Goal: Information Seeking & Learning: Understand process/instructions

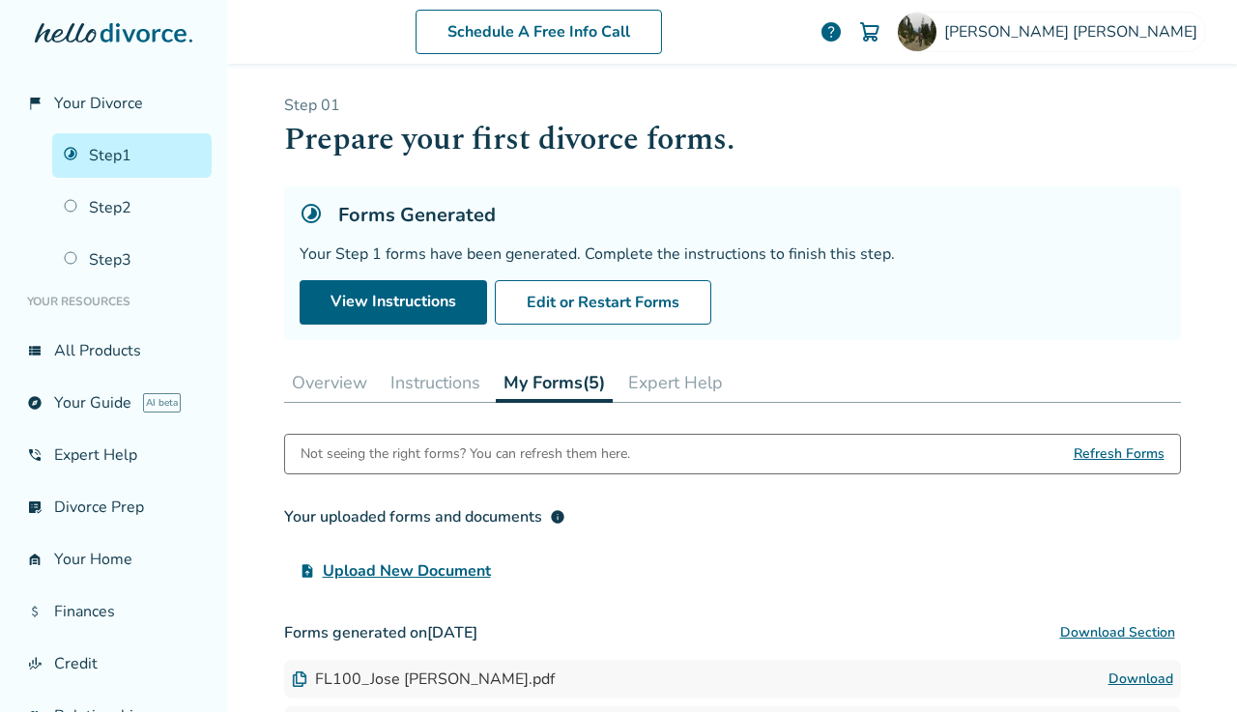
scroll to position [215, 0]
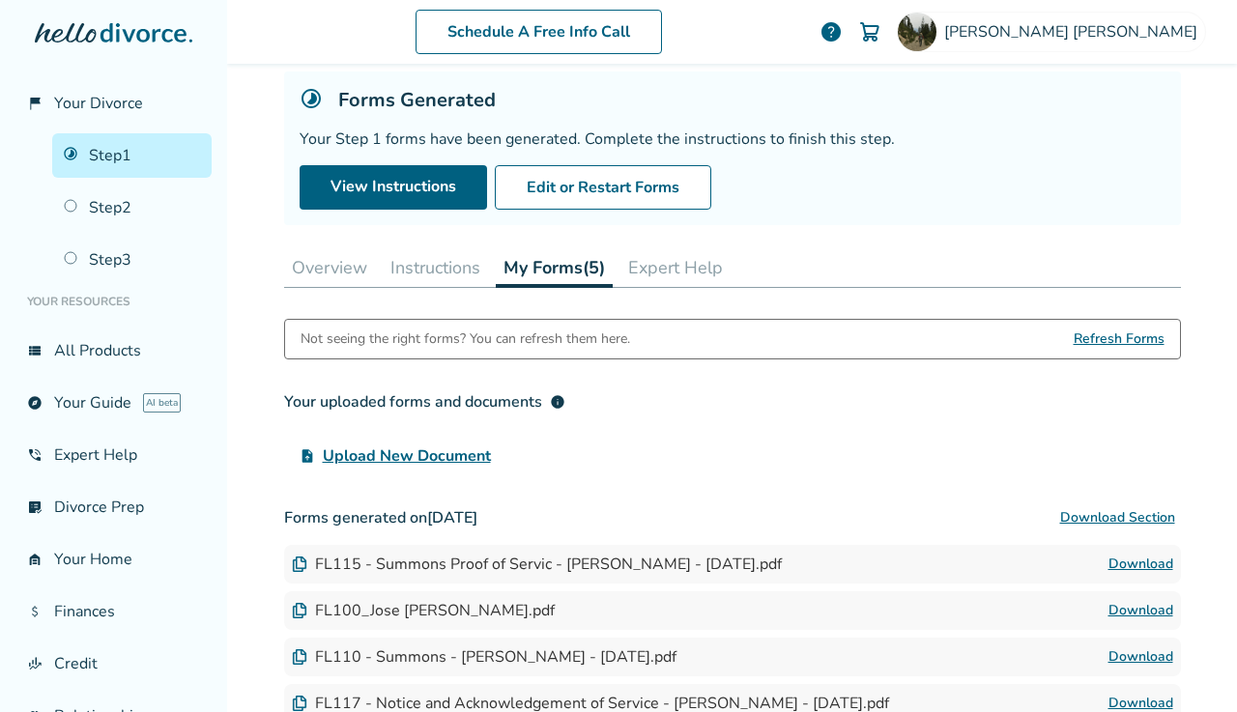
scroll to position [109, 0]
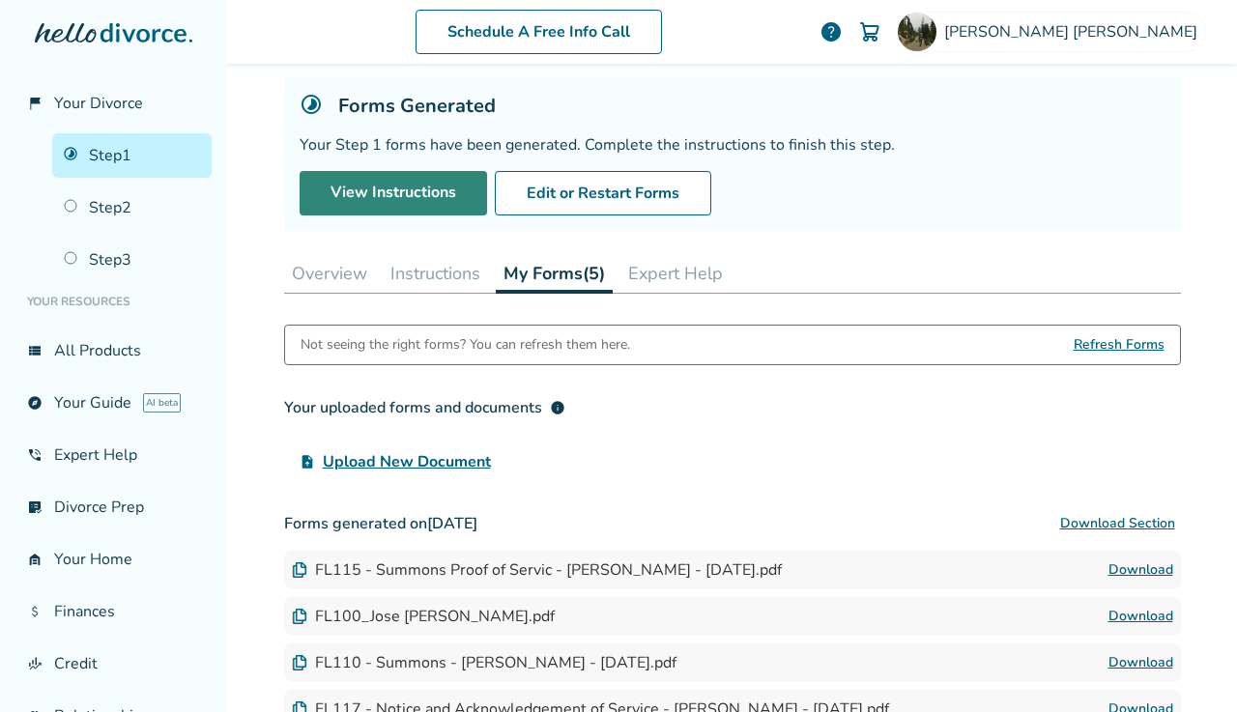
click at [362, 193] on link "View Instructions" at bounding box center [393, 193] width 187 height 44
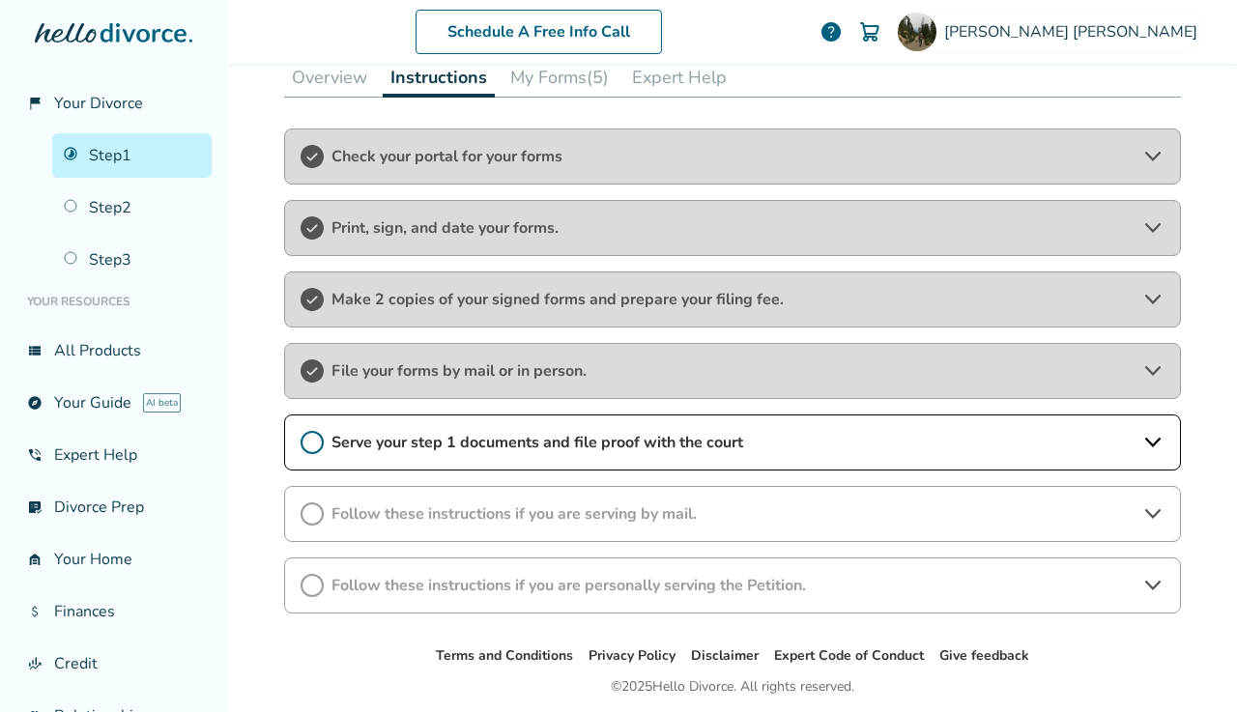
scroll to position [306, 0]
click at [517, 365] on div "File your forms by mail or in person." at bounding box center [732, 370] width 897 height 56
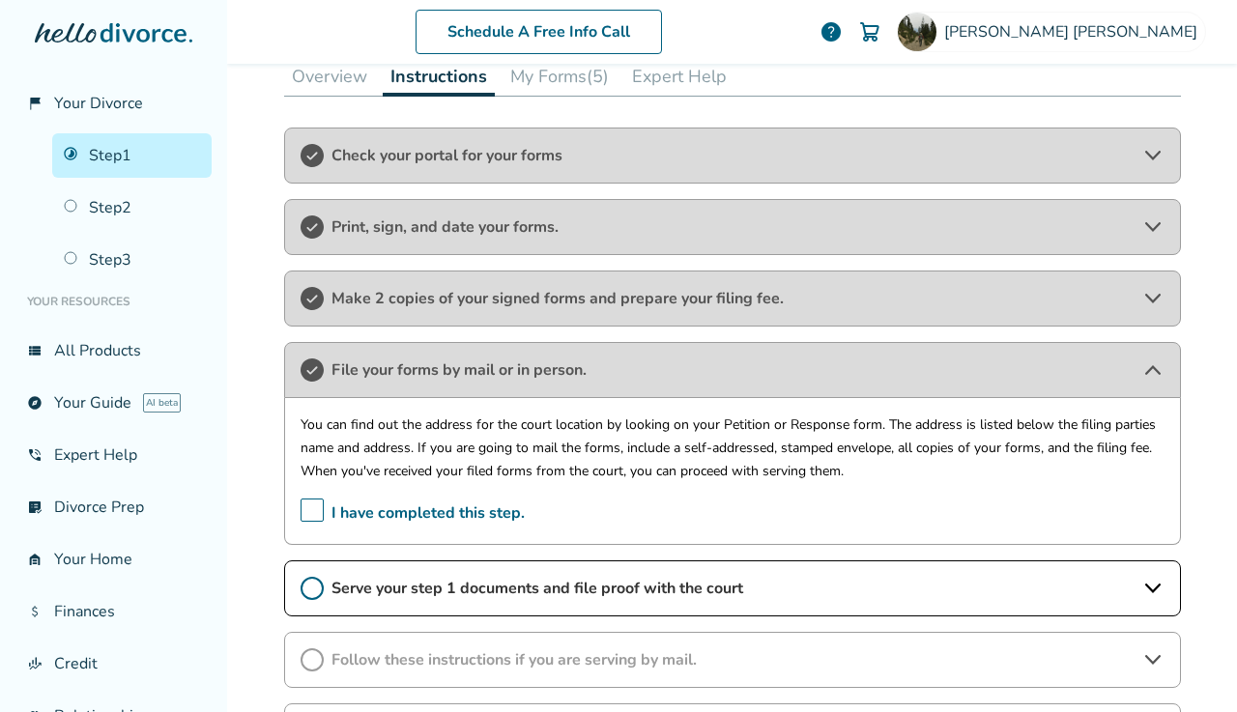
click at [517, 365] on div "File your forms by mail or in person." at bounding box center [732, 370] width 897 height 56
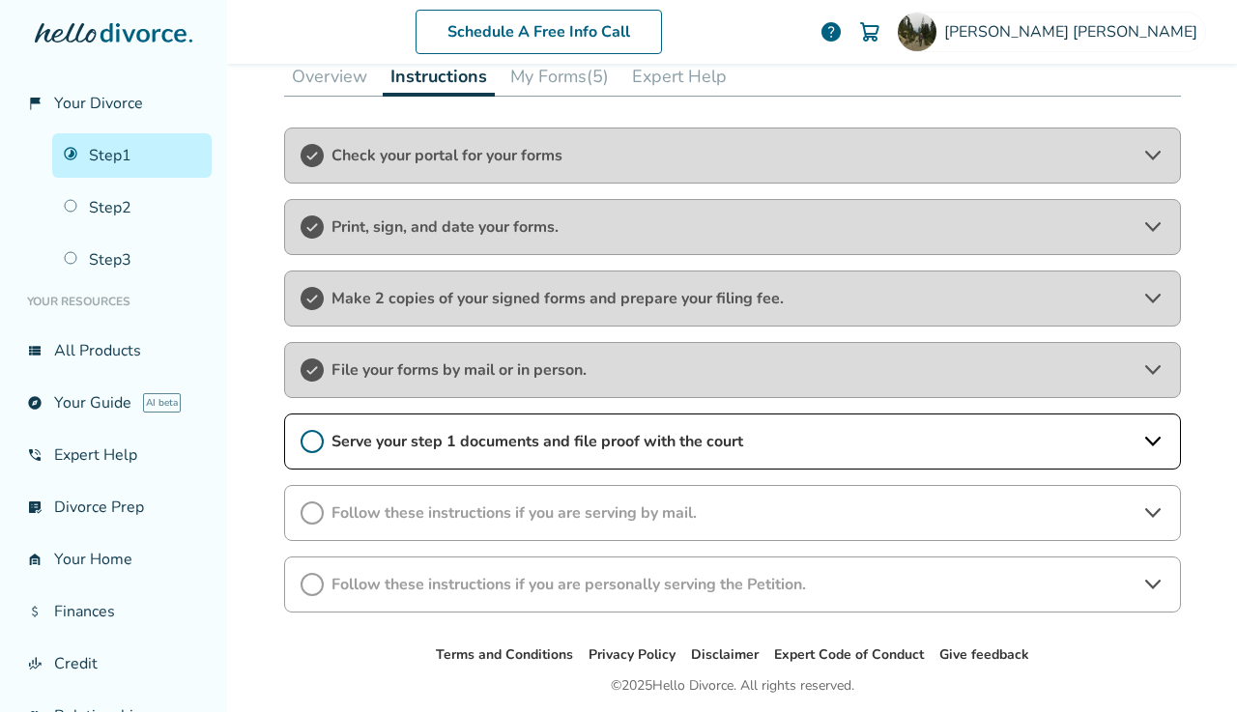
click at [475, 443] on span "Serve your step 1 documents and file proof with the court" at bounding box center [732, 441] width 802 height 21
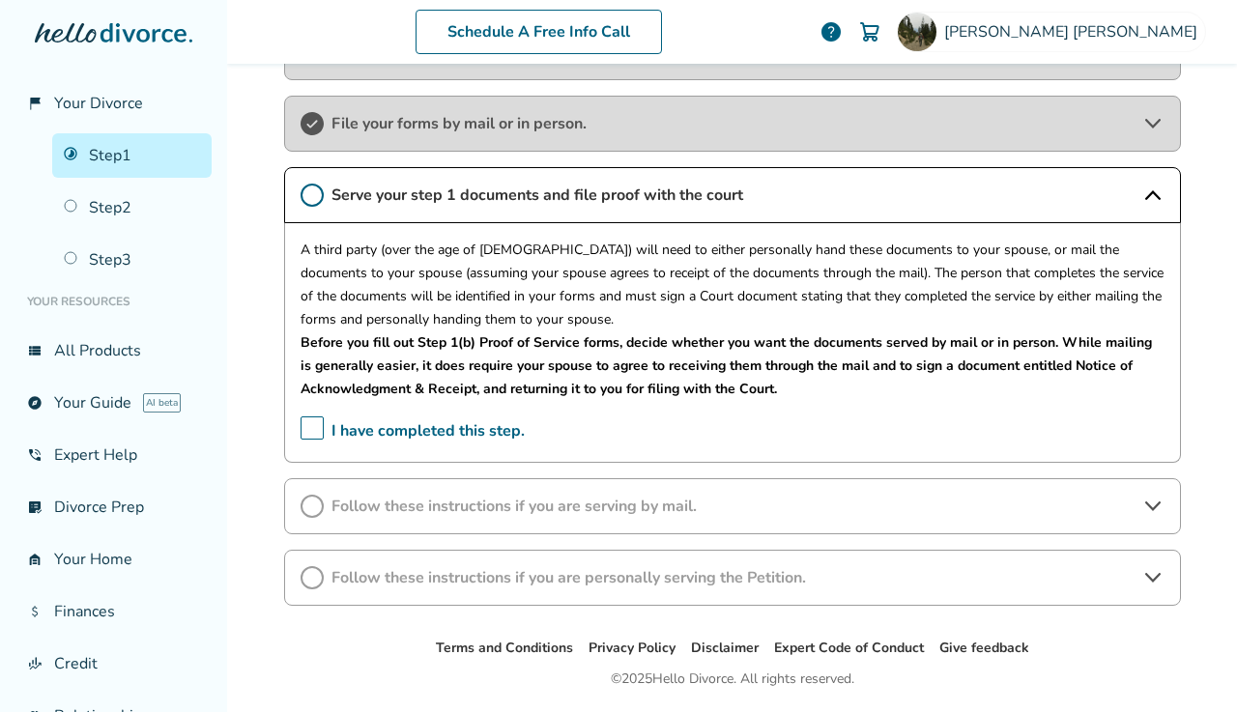
scroll to position [572, 0]
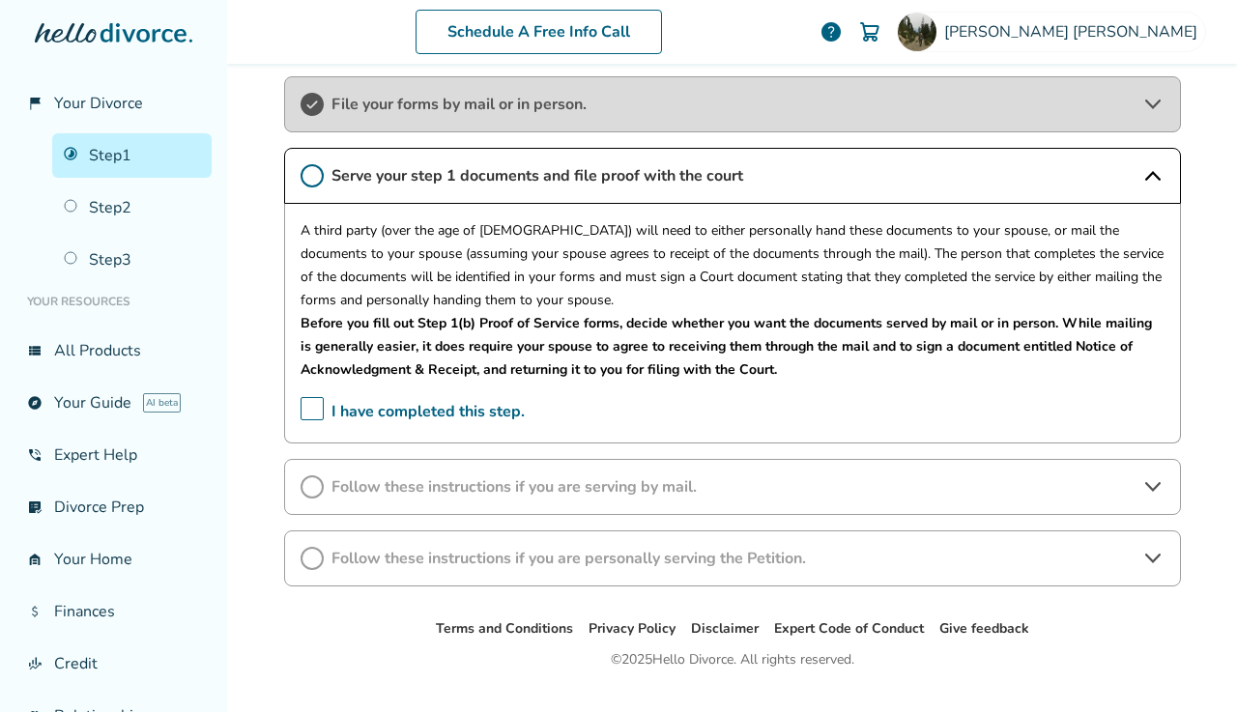
click at [544, 185] on span "Serve your step 1 documents and file proof with the court" at bounding box center [732, 175] width 802 height 21
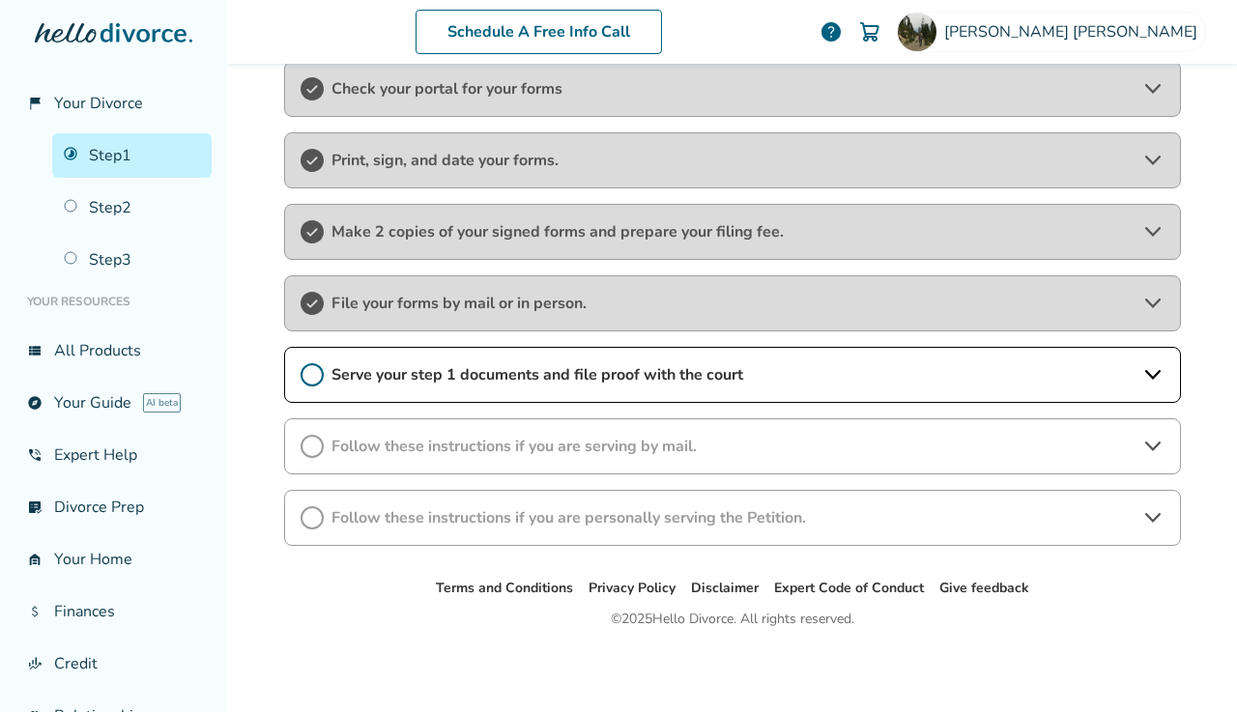
scroll to position [381, 0]
click at [443, 451] on span "Follow these instructions if you are serving by mail." at bounding box center [732, 446] width 802 height 21
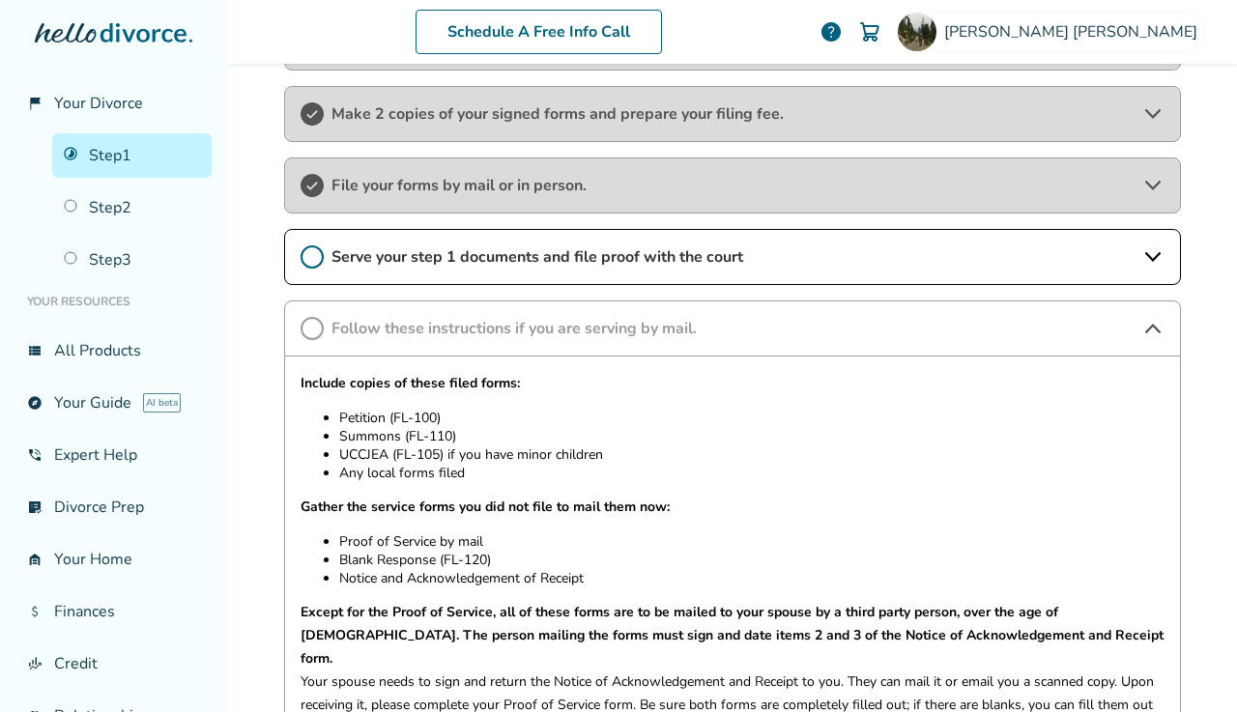
scroll to position [529, 0]
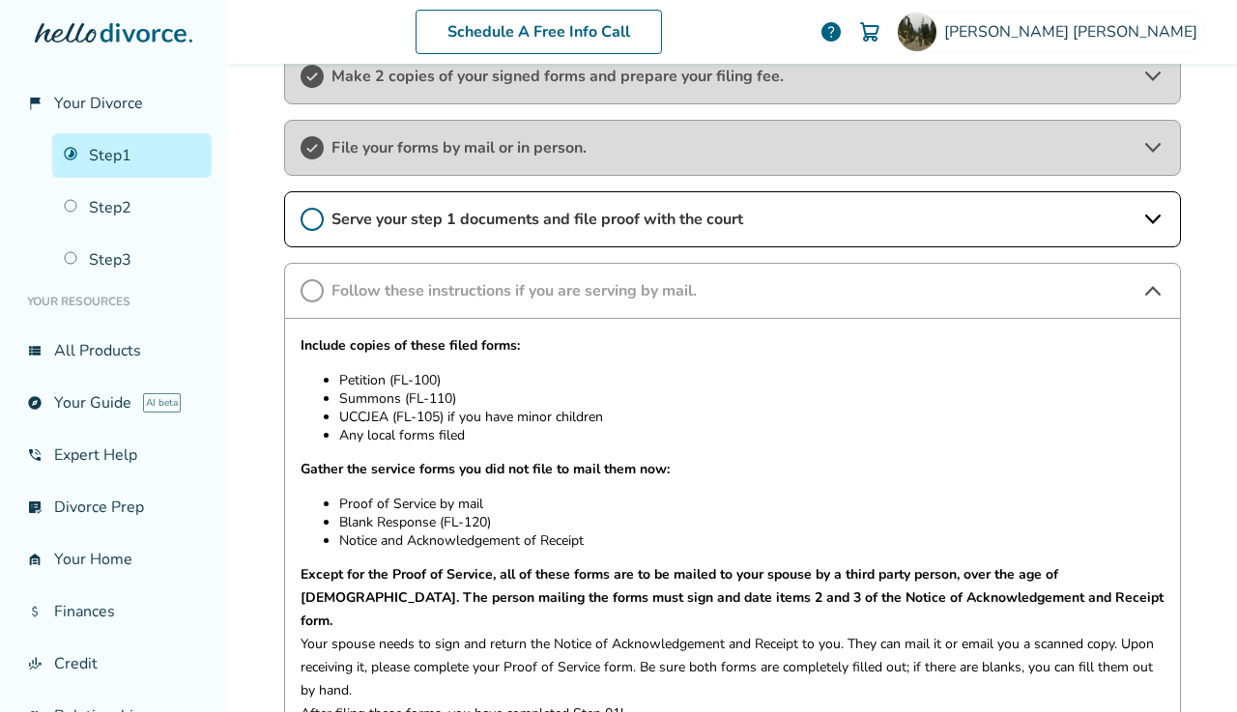
click at [644, 300] on span "Follow these instructions if you are serving by mail." at bounding box center [732, 290] width 802 height 21
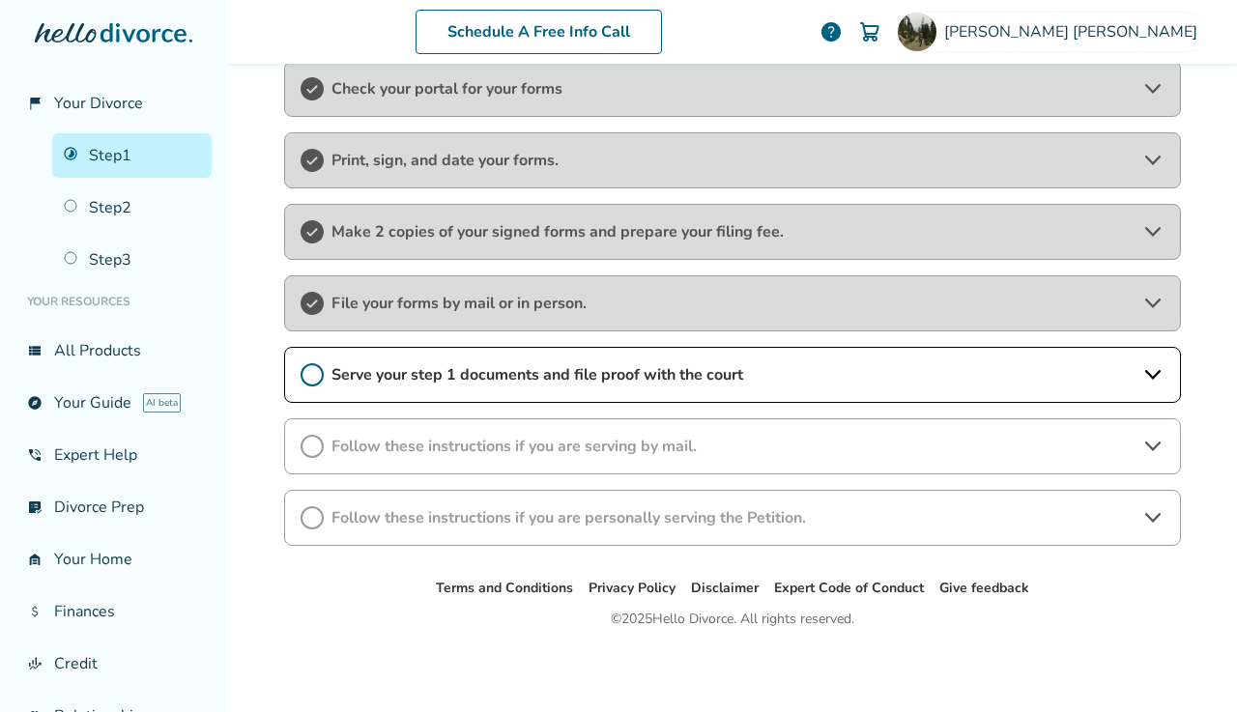
click at [607, 370] on span "Serve your step 1 documents and file proof with the court" at bounding box center [732, 374] width 802 height 21
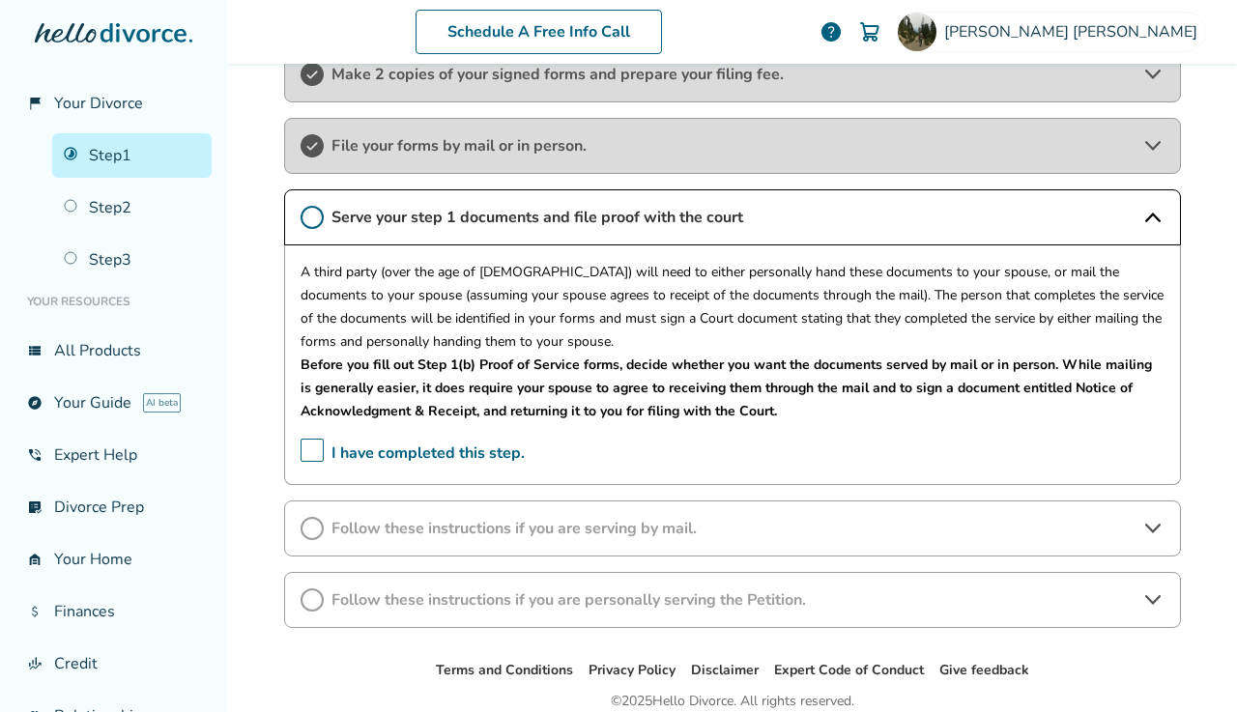
scroll to position [534, 0]
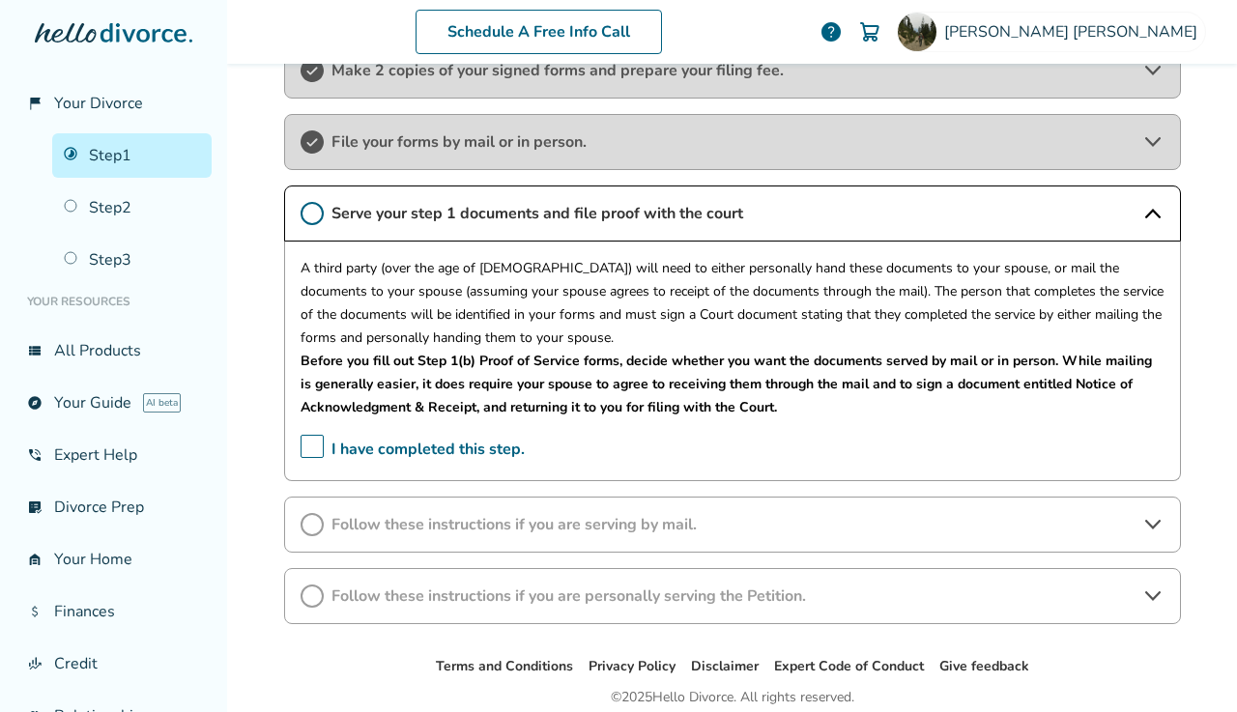
click at [569, 528] on span "Follow these instructions if you are serving by mail." at bounding box center [732, 524] width 802 height 21
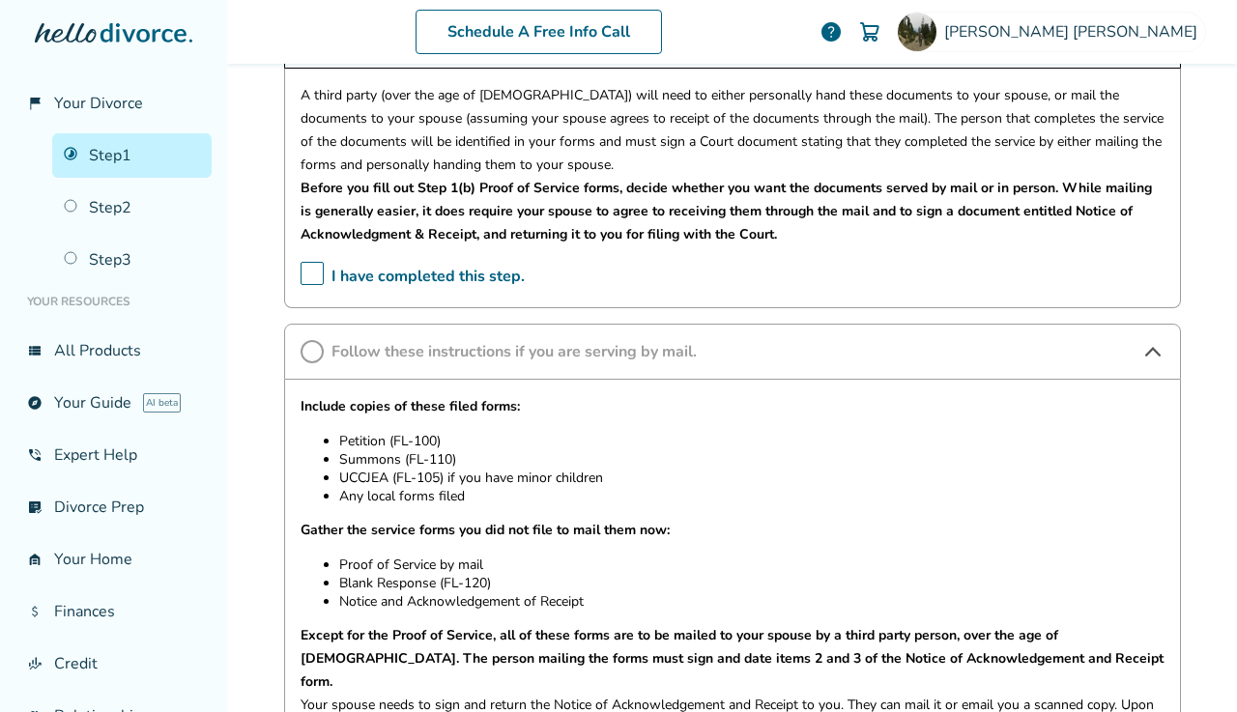
scroll to position [706, 0]
click at [626, 357] on span "Follow these instructions if you are serving by mail." at bounding box center [732, 352] width 802 height 21
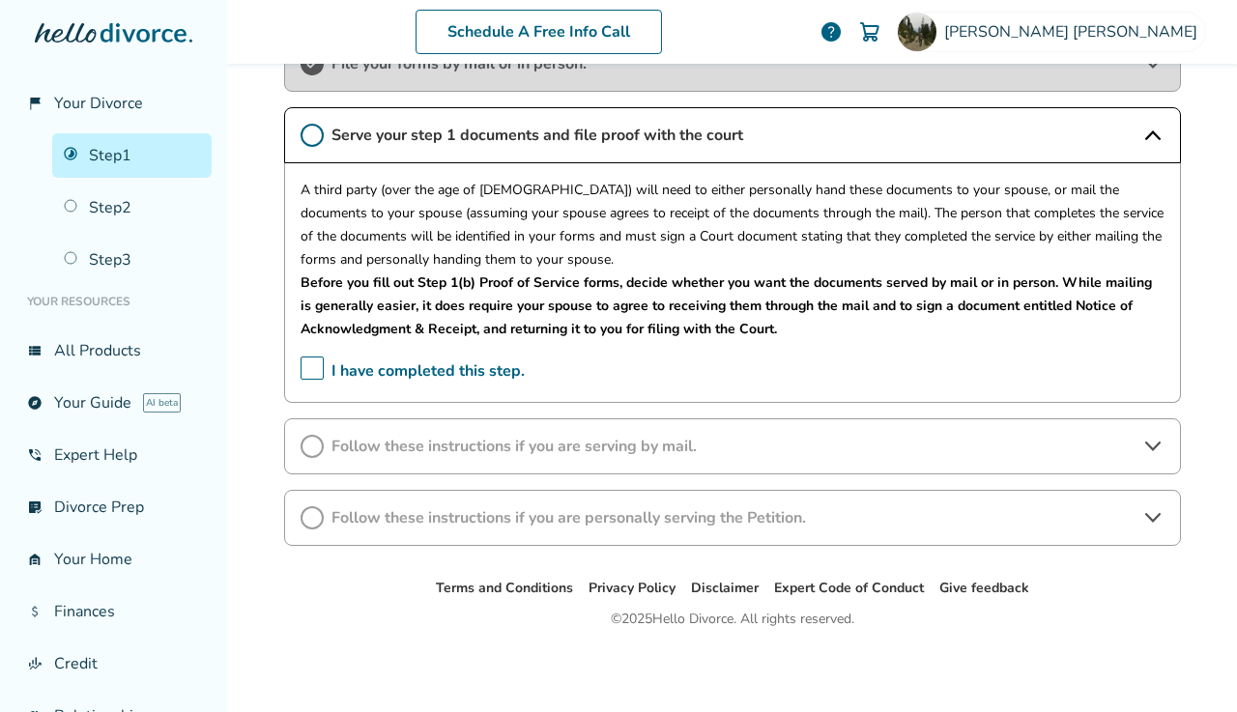
scroll to position [620, 0]
click at [600, 436] on span "Follow these instructions if you are serving by mail." at bounding box center [732, 446] width 802 height 21
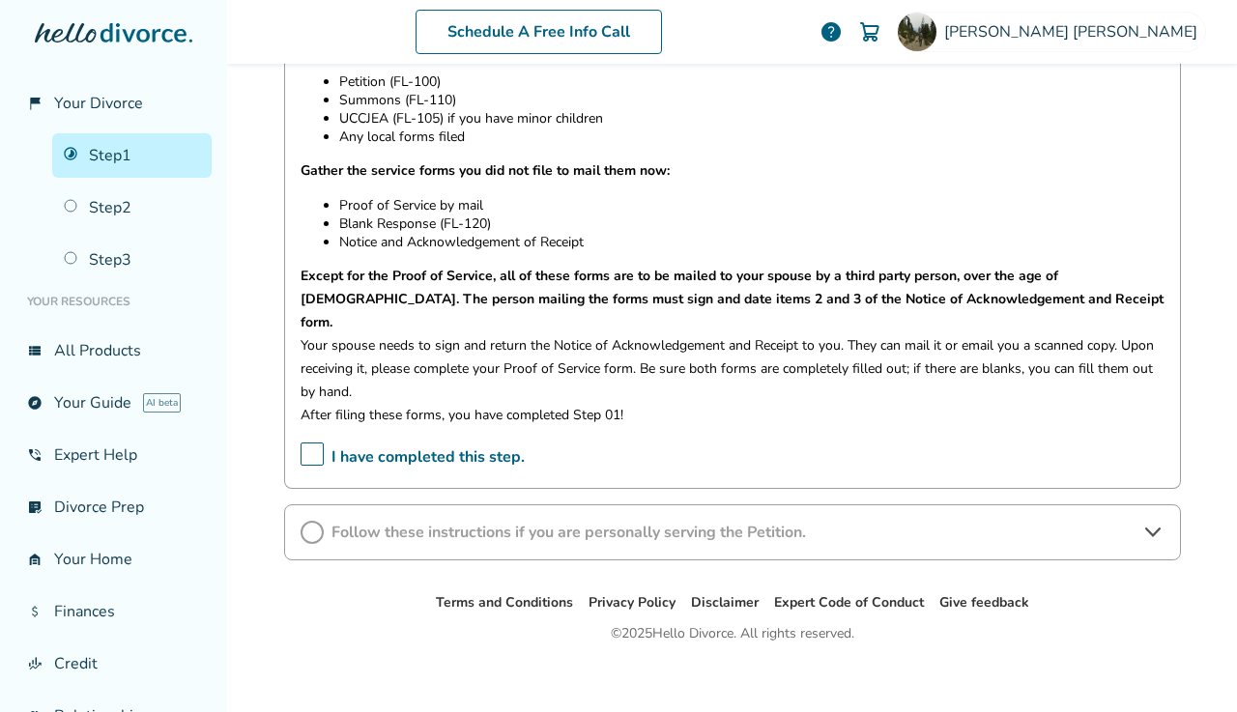
scroll to position [1066, 0]
click at [436, 523] on span "Follow these instructions if you are personally serving the Petition." at bounding box center [732, 533] width 802 height 21
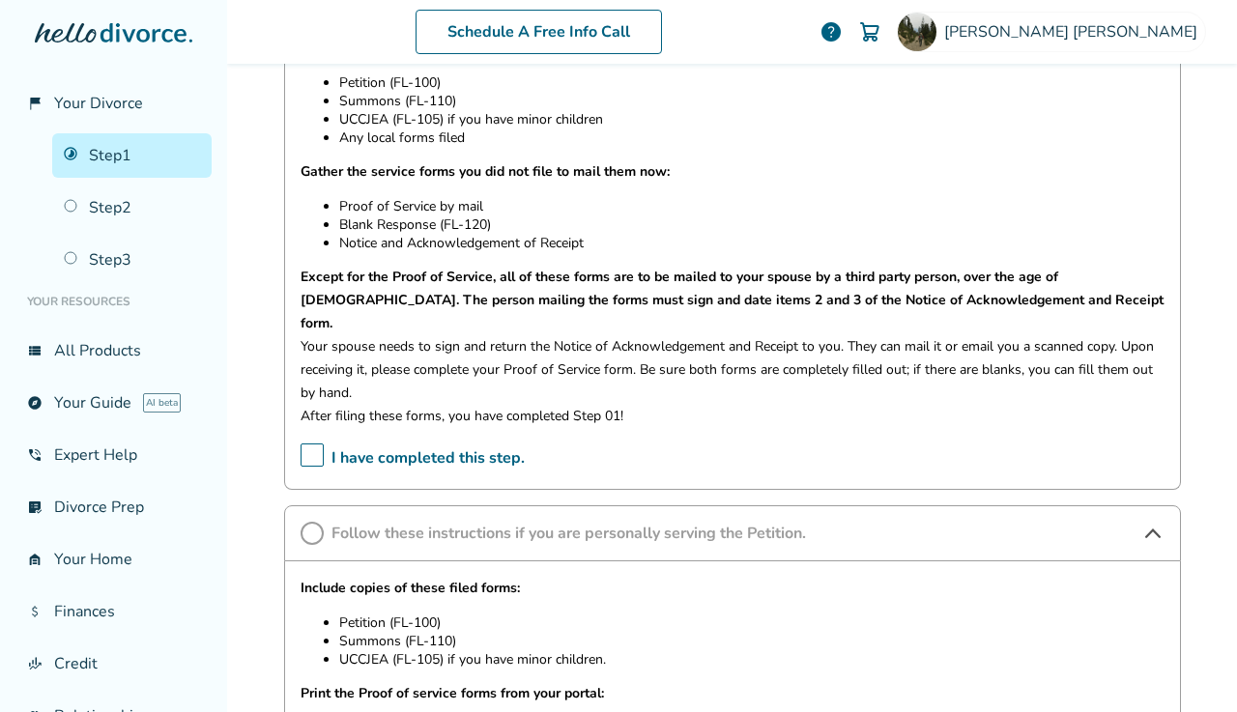
click at [436, 523] on span "Follow these instructions if you are personally serving the Petition." at bounding box center [732, 533] width 802 height 21
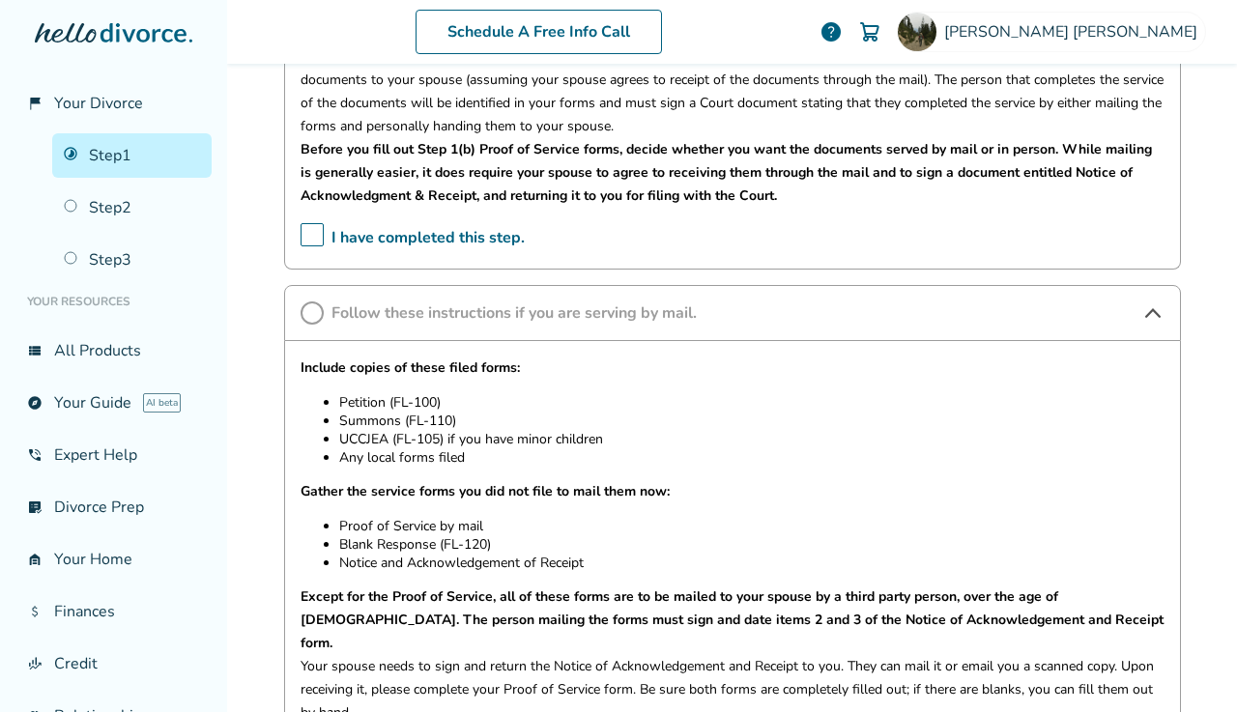
scroll to position [663, 0]
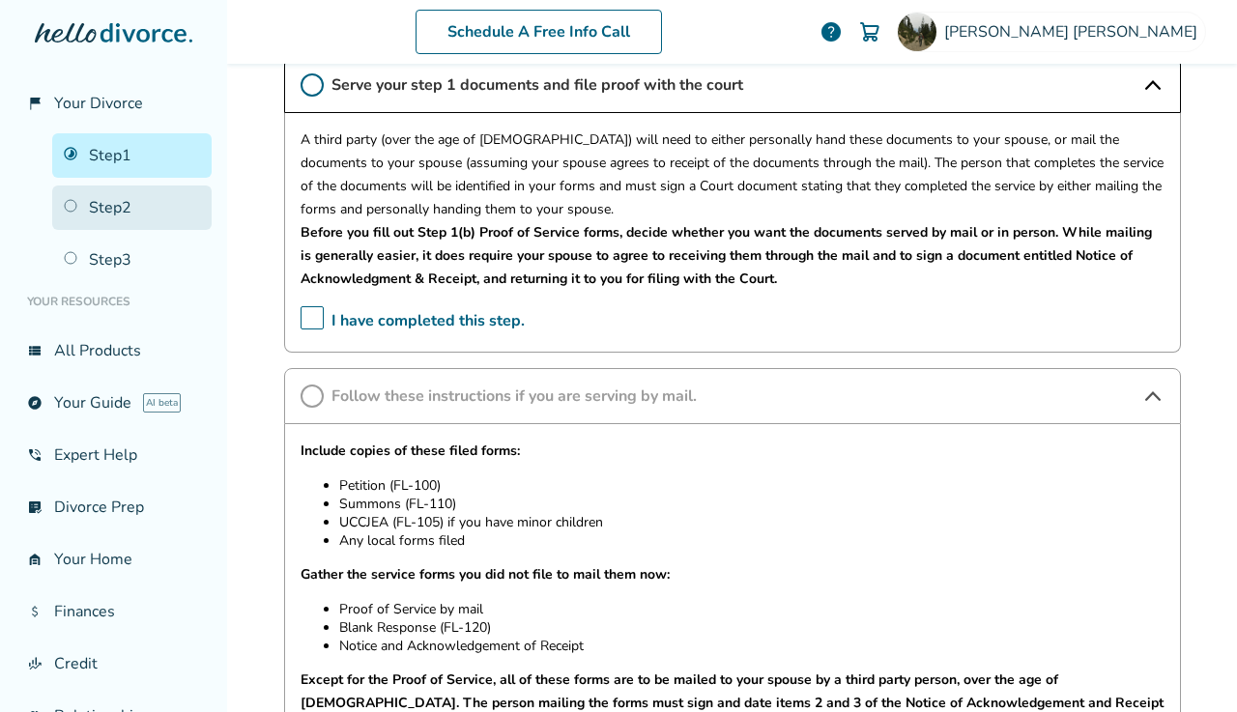
click at [92, 216] on link "Step 2" at bounding box center [131, 208] width 159 height 44
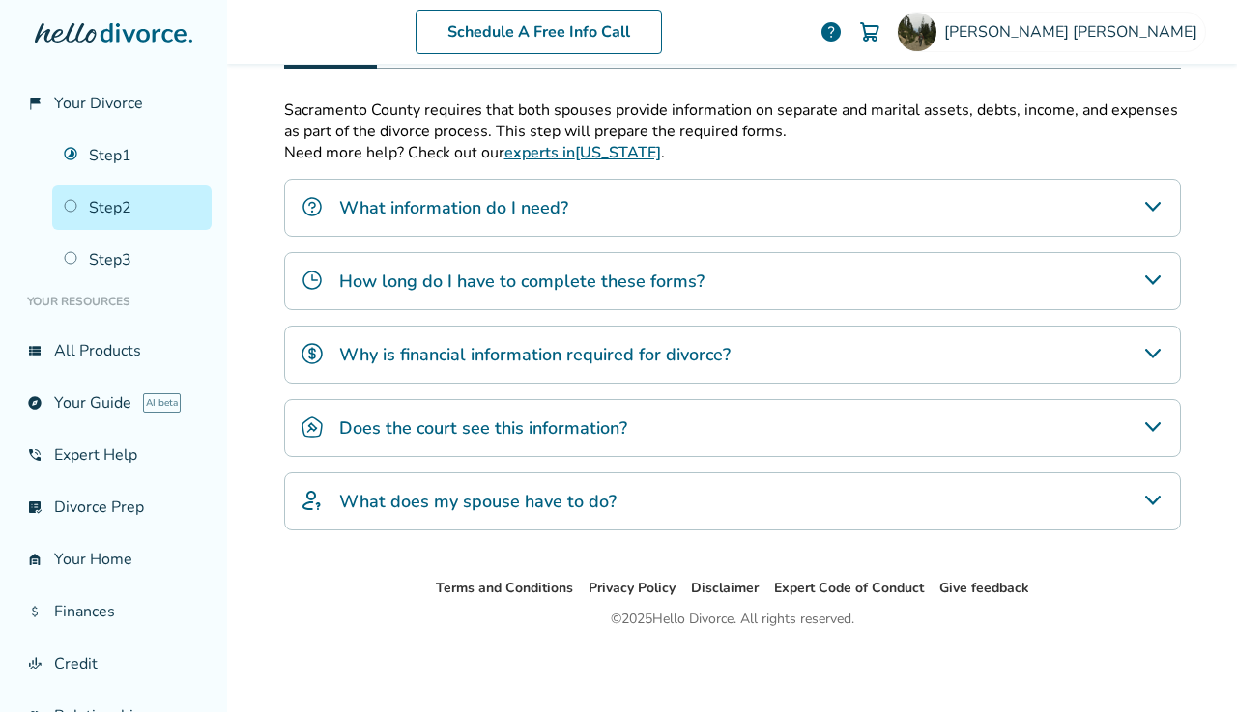
scroll to position [95, 0]
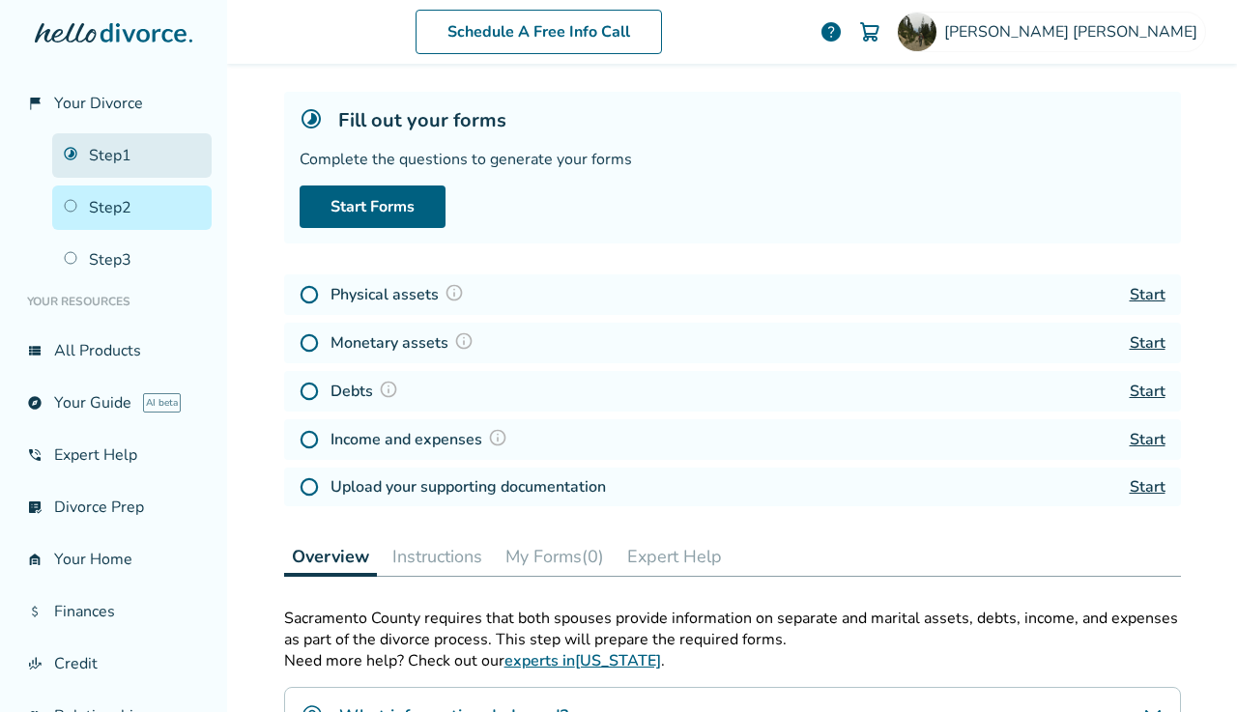
click at [105, 151] on link "Step 1" at bounding box center [131, 155] width 159 height 44
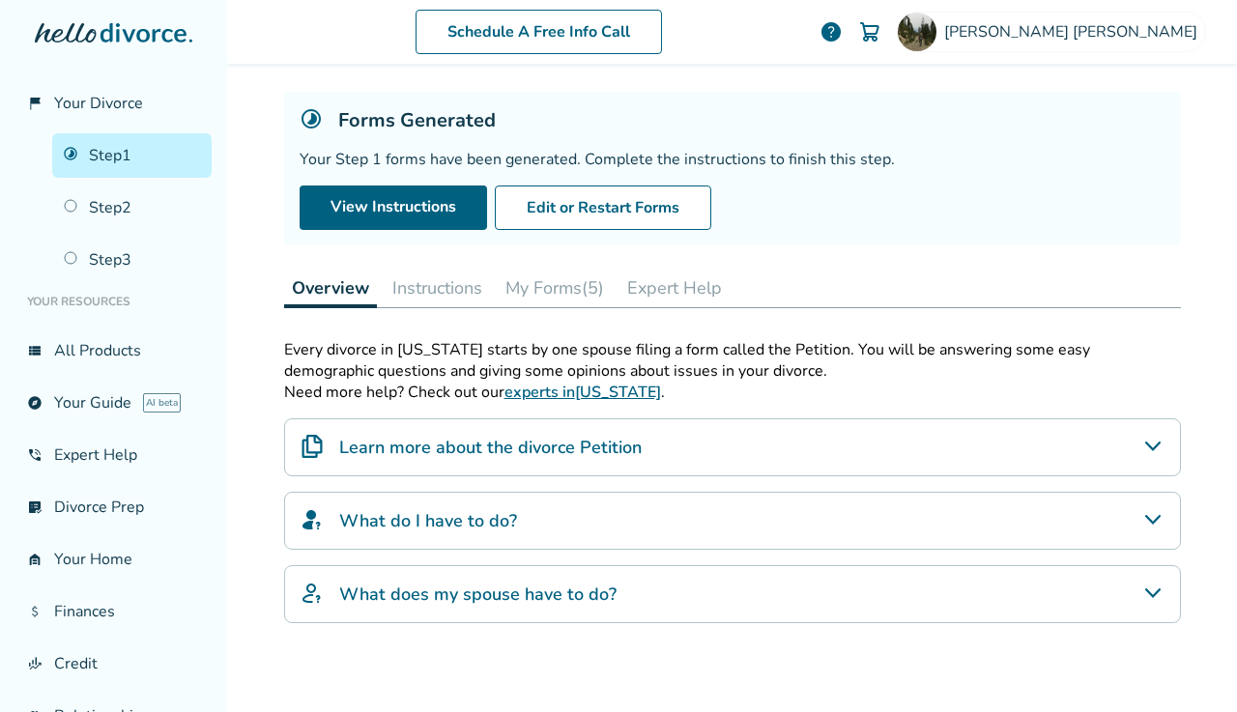
click at [430, 298] on button "Instructions" at bounding box center [437, 288] width 105 height 39
